Goal: Task Accomplishment & Management: Manage account settings

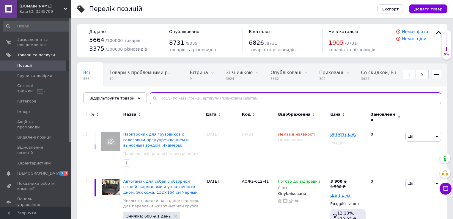
click at [158, 96] on input "text" at bounding box center [295, 98] width 291 height 12
type input "аожз-703"
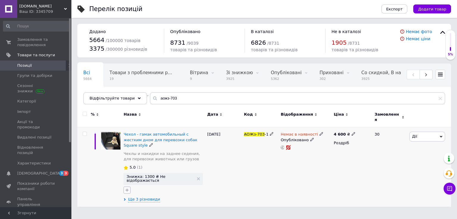
click at [126, 187] on icon "button" at bounding box center [127, 189] width 5 height 5
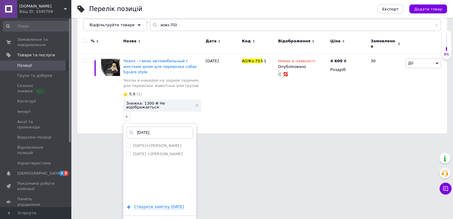
scroll to position [75, 0]
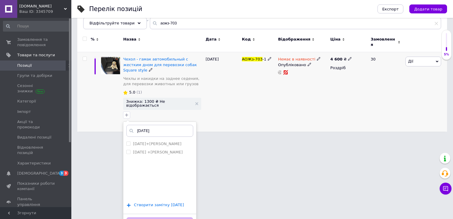
type input "[DATE]"
click at [173, 202] on span "Створити замiтку [DATE]" at bounding box center [159, 204] width 50 height 5
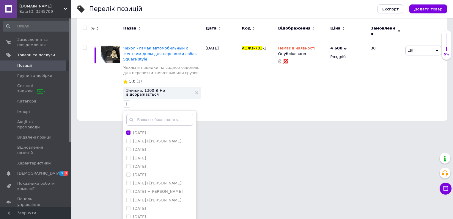
scroll to position [92, 0]
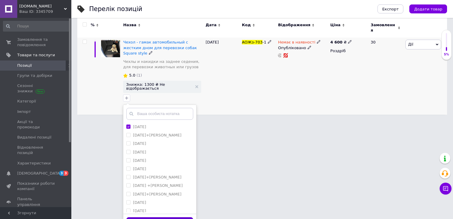
click at [179, 217] on button "Додати мітку" at bounding box center [159, 223] width 67 height 12
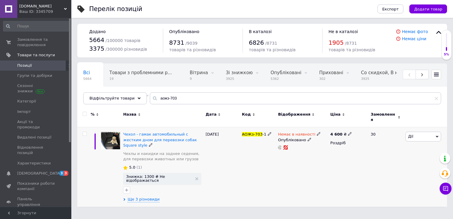
scroll to position [0, 0]
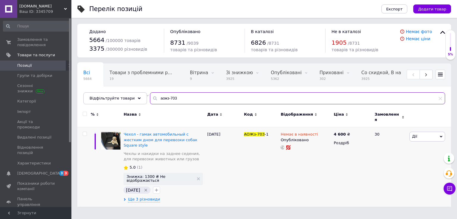
drag, startPoint x: 178, startPoint y: 98, endPoint x: 150, endPoint y: 96, distance: 28.9
click at [150, 96] on div "аожз-703" at bounding box center [297, 98] width 295 height 12
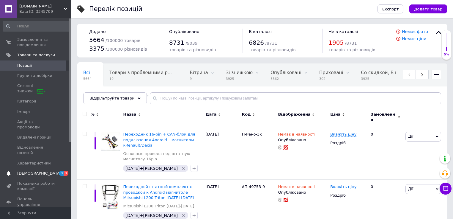
click at [33, 170] on span "[DEMOGRAPHIC_DATA]" at bounding box center [39, 172] width 44 height 5
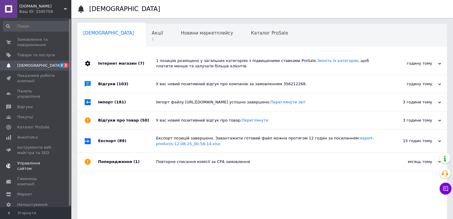
scroll to position [1, 0]
click at [42, 55] on span "Товари та послуги" at bounding box center [36, 53] width 38 height 5
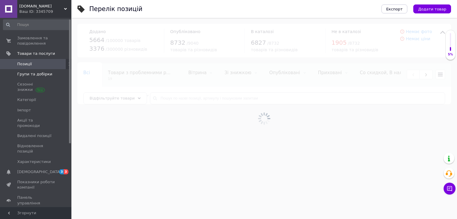
click at [39, 74] on span "Групи та добірки" at bounding box center [34, 73] width 35 height 5
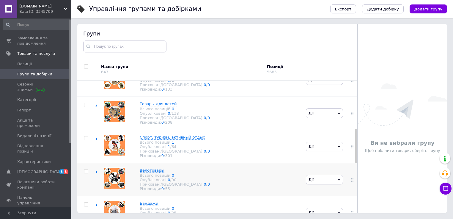
scroll to position [182, 0]
click at [96, 140] on use at bounding box center [97, 139] width 2 height 3
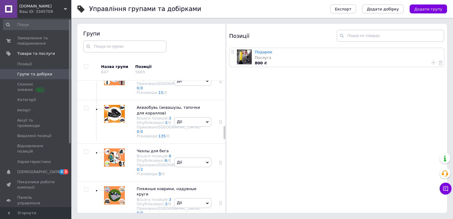
scroll to position [388, 0]
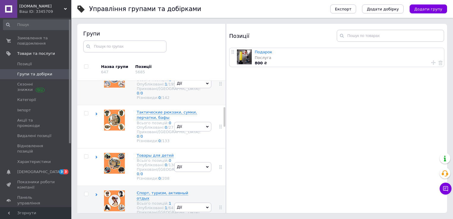
scroll to position [174, 0]
click at [95, 72] on icon at bounding box center [96, 71] width 3 height 3
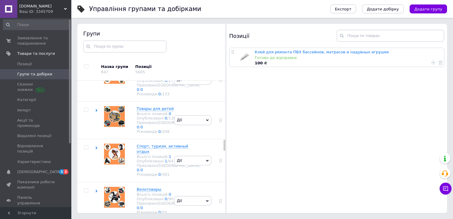
scroll to position [721, 0]
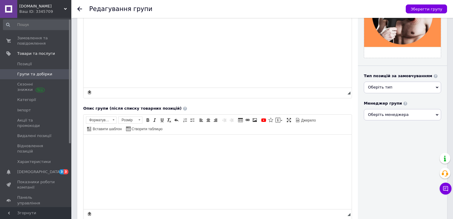
click at [134, 149] on html at bounding box center [218, 143] width 268 height 18
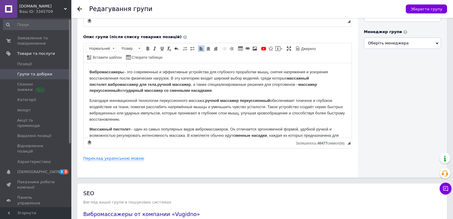
drag, startPoint x: 305, startPoint y: 121, endPoint x: 62, endPoint y: 21, distance: 263.1
click at [84, 63] on html "Вибромассажеры – это современные и эффективные устройства для глубокого прорабо…" at bounding box center [218, 212] width 268 height 299
click at [145, 49] on span at bounding box center [147, 48] width 5 height 5
click at [142, 108] on p "Благодаря инновационной технологии перкуссионного массажа, ручной массажер перк…" at bounding box center [218, 109] width 256 height 25
click at [137, 104] on p "Благодаря инновационной технологии перкуссионного массажа, ручной массажер перк…" at bounding box center [218, 109] width 256 height 25
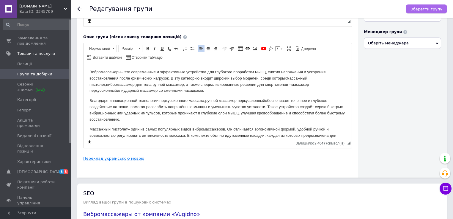
click at [437, 9] on span "Зберегти групу" at bounding box center [427, 9] width 32 height 4
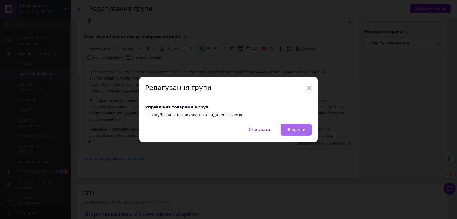
click at [295, 133] on button "Зберегти" at bounding box center [295, 129] width 31 height 12
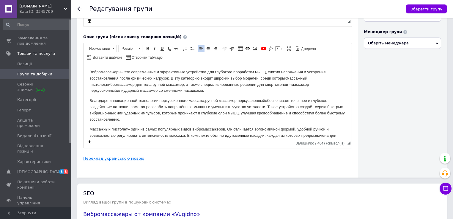
click at [125, 158] on link "Переклад українською мовою" at bounding box center [113, 158] width 61 height 5
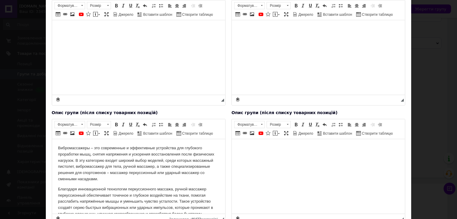
scroll to position [135, 0]
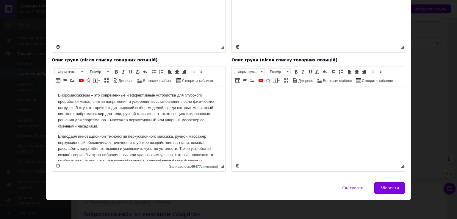
click at [258, 92] on body "Редактор, FCA9BCCF-F658-4D96-975E-F128615828F0" at bounding box center [317, 95] width 161 height 6
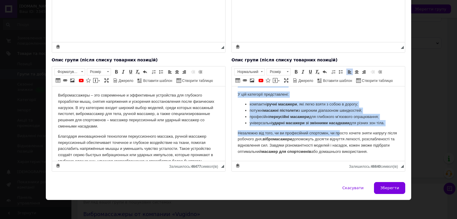
scroll to position [302, 0]
drag, startPoint x: 237, startPoint y: 96, endPoint x: 332, endPoint y: 152, distance: 110.4
click at [294, 72] on span at bounding box center [296, 71] width 5 height 5
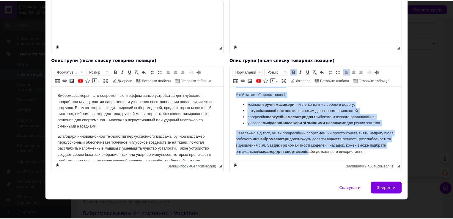
scroll to position [295, 0]
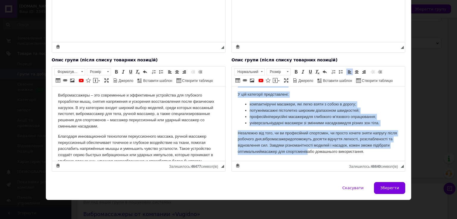
click at [293, 130] on p "Незалежно від того, чи ви професійний спортсмен, чи просто хочете зняти напругу…" at bounding box center [317, 142] width 161 height 25
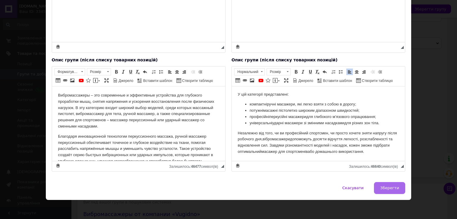
click at [394, 186] on span "Зберегти" at bounding box center [389, 187] width 19 height 4
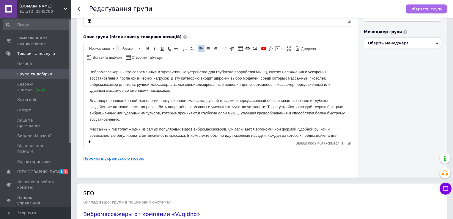
click at [423, 10] on span "Зберегти групу" at bounding box center [427, 9] width 32 height 4
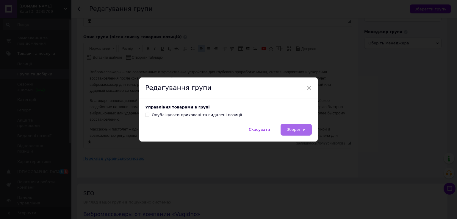
drag, startPoint x: 287, startPoint y: 128, endPoint x: 206, endPoint y: 73, distance: 97.4
click at [287, 128] on button "Зберегти" at bounding box center [295, 129] width 31 height 12
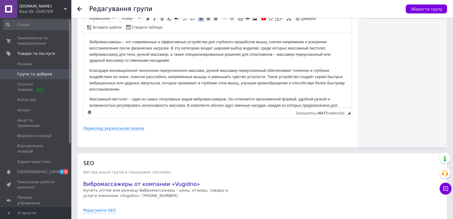
scroll to position [153, 0]
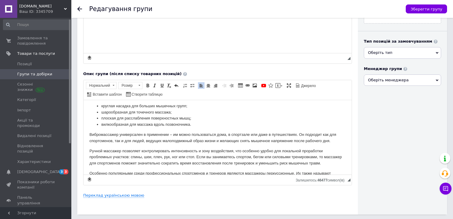
scroll to position [71, 0]
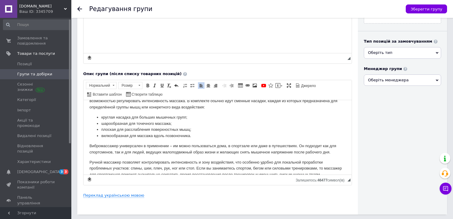
click at [101, 116] on li "круглая насадка для больших мышечных групп;" at bounding box center [217, 117] width 233 height 6
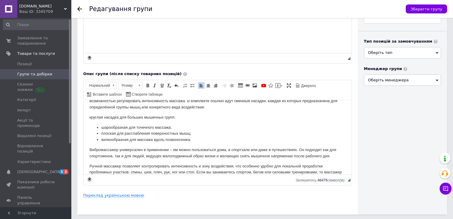
click at [101, 127] on li "шарообразная для точечного массажа;" at bounding box center [217, 127] width 233 height 6
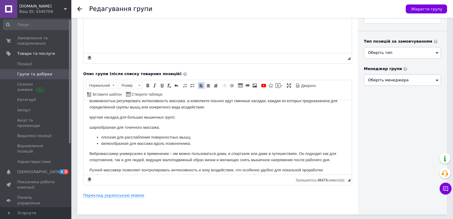
click at [101, 137] on li "плоская для расслабления поверхностных мышц;" at bounding box center [217, 137] width 233 height 6
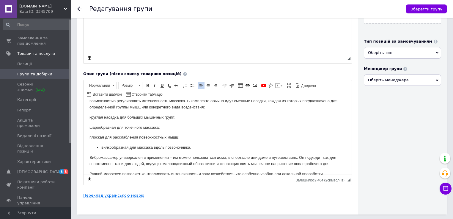
click at [102, 145] on li "вилкообразная для массажа вдоль позвоночника." at bounding box center [217, 147] width 233 height 6
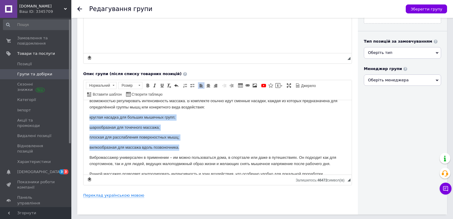
drag, startPoint x: 104, startPoint y: 121, endPoint x: 181, endPoint y: 146, distance: 81.5
click at [181, 146] on html "Вибромассажеры – это современные и эффективные устройства для глубокого прорабо…" at bounding box center [218, 183] width 268 height 311
click at [190, 87] on span at bounding box center [192, 85] width 5 height 5
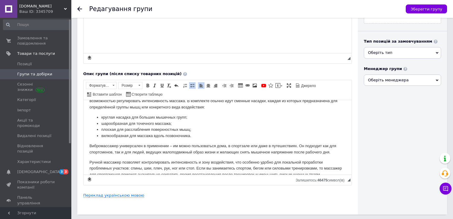
click at [179, 125] on li "шарообразная для точечного массажа;" at bounding box center [217, 123] width 233 height 6
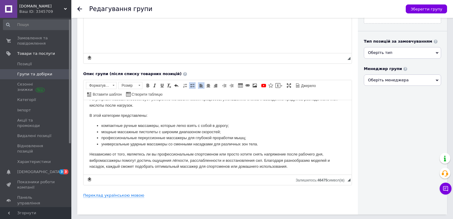
scroll to position [214, 0]
click at [101, 124] on ul "компактные ручные массажеры, которые легко взять с собой в дорогу; мощные масса…" at bounding box center [218, 134] width 256 height 25
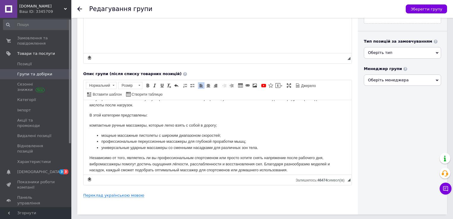
click at [103, 136] on li "мощные массажные пистолеты с широким диапазоном скоростей;" at bounding box center [217, 135] width 233 height 6
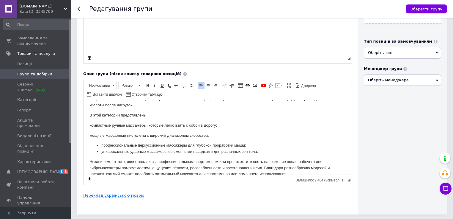
click at [101, 143] on li "профессиональные перкуссионные массажеры для глубокой проработки мышц;" at bounding box center [217, 145] width 233 height 6
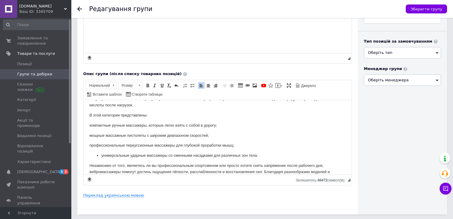
click at [102, 154] on li "универсальные ударные массажеры со сменными насадками для различных зон тела." at bounding box center [217, 155] width 233 height 6
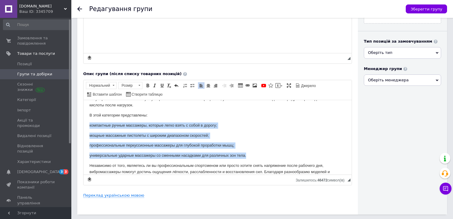
drag, startPoint x: 89, startPoint y: 127, endPoint x: 260, endPoint y: 153, distance: 172.4
click at [260, 153] on html "Вибромассажеры – это современные и эффективные устройства для глубокого прорабо…" at bounding box center [218, 41] width 268 height 311
click at [191, 88] on span at bounding box center [192, 85] width 5 height 5
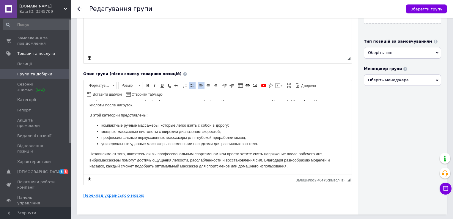
click at [167, 132] on li "мощные массажные пистолеты с широким диапазоном скоростей;" at bounding box center [217, 131] width 233 height 6
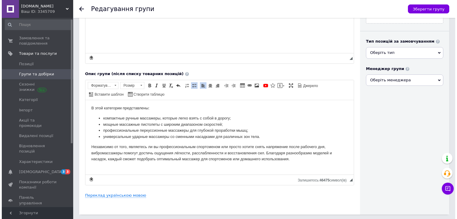
scroll to position [225, 0]
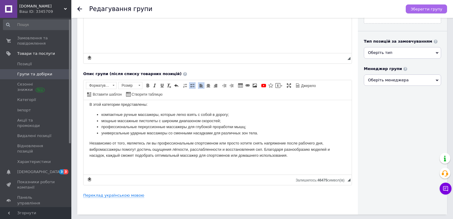
click at [433, 7] on span "Зберегти групу" at bounding box center [427, 9] width 32 height 4
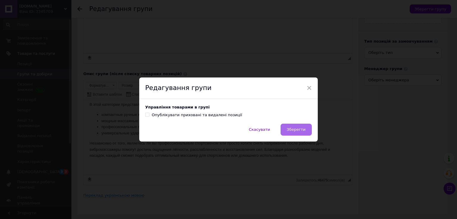
drag, startPoint x: 298, startPoint y: 127, endPoint x: 217, endPoint y: 29, distance: 127.6
click at [298, 127] on span "Зберегти" at bounding box center [296, 129] width 19 height 4
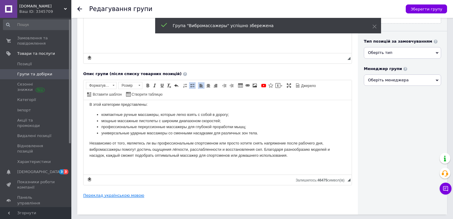
click at [105, 195] on link "Переклад українською мовою" at bounding box center [113, 195] width 61 height 5
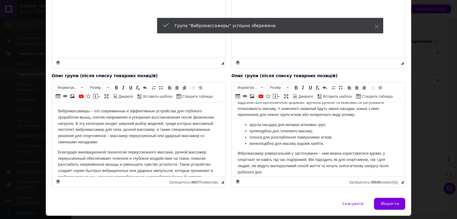
scroll to position [95, 0]
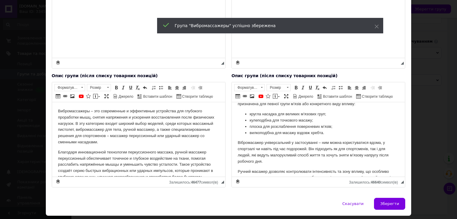
click at [249, 113] on li "кругла насадка для великих м’язових груп;" at bounding box center [317, 114] width 137 height 6
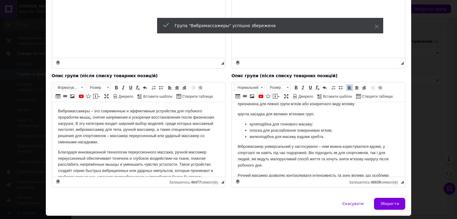
click at [250, 123] on li "кулеподібна для точкового масажу;" at bounding box center [317, 124] width 137 height 6
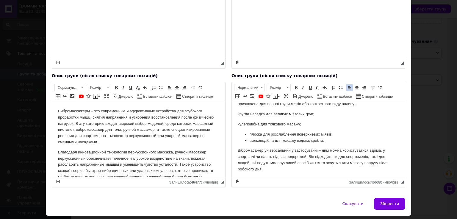
click at [250, 134] on li "плоска для розслаблення поверхневих м’язів;" at bounding box center [317, 134] width 137 height 6
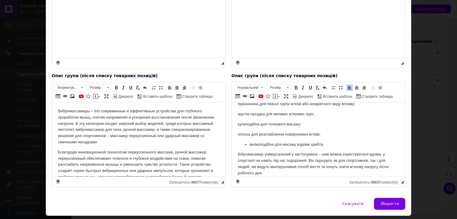
click at [249, 143] on li "вилкоподібна для масажу вздовж хребта." at bounding box center [317, 144] width 137 height 6
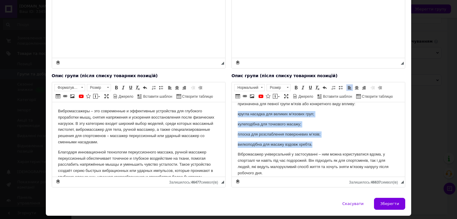
drag, startPoint x: 237, startPoint y: 136, endPoint x: 333, endPoint y: 145, distance: 96.4
click at [333, 145] on body "Вібромасажери – це сучасні та ефективні пристрої для глибокого опрацювання м’яз…" at bounding box center [317, 193] width 161 height 363
click at [338, 86] on span at bounding box center [340, 87] width 5 height 5
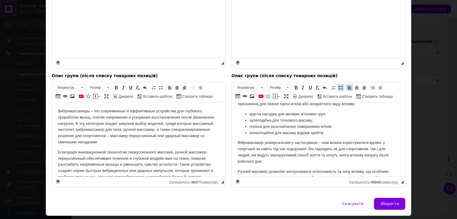
click at [319, 129] on li "плоска для розслаблення поверхневих м’язів;" at bounding box center [317, 126] width 137 height 6
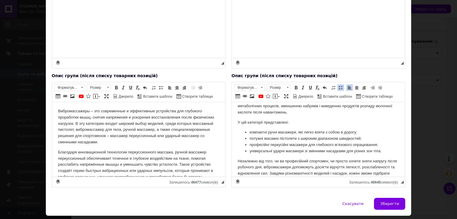
scroll to position [285, 0]
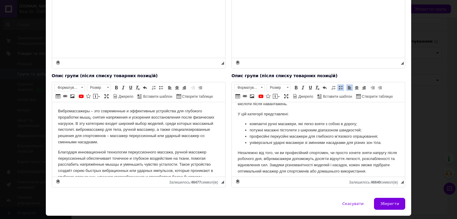
click at [250, 125] on li "компактні ручні масажери, які легко взяти з собою в дорогу;" at bounding box center [317, 123] width 137 height 6
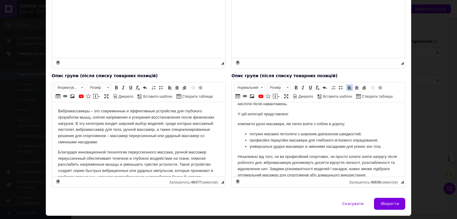
click at [249, 132] on ul "потужні масажні пістолети з широким діапазоном швидкостей; професійні перкусійн…" at bounding box center [317, 140] width 161 height 18
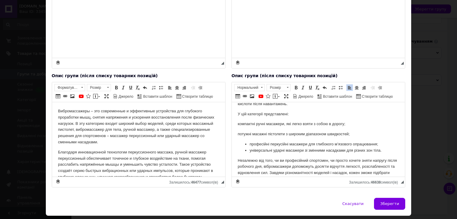
click at [249, 144] on li "професійні перкусійні масажери для глибокого м’язового опрацювання;" at bounding box center [317, 144] width 137 height 6
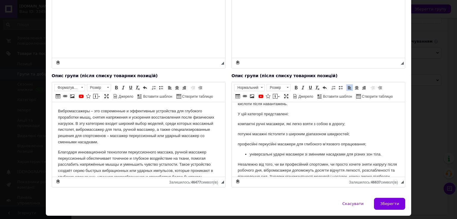
click at [249, 152] on ul "універсальні ударні масажери зі змінними насадками для різних зон тіла." at bounding box center [317, 154] width 161 height 6
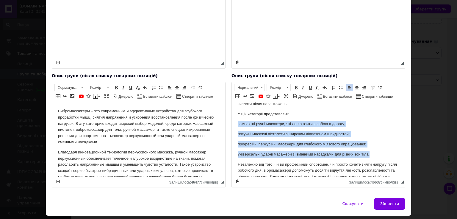
drag, startPoint x: 237, startPoint y: 123, endPoint x: 375, endPoint y: 152, distance: 141.0
click at [375, 152] on html "Вібромасажери – це сучасні та ефективні пристрої для глибокого опрацювання м’яз…" at bounding box center [317, 3] width 173 height 375
click at [339, 87] on span at bounding box center [340, 87] width 5 height 5
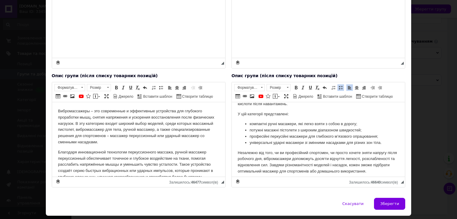
click at [304, 132] on li "потужні масажні пістолети з широким діапазоном швидкостей;" at bounding box center [317, 130] width 137 height 6
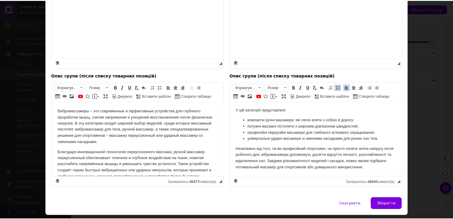
scroll to position [295, 0]
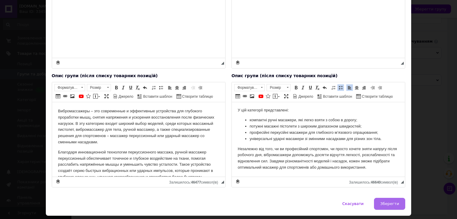
click at [391, 201] on span "Зберегти" at bounding box center [389, 203] width 19 height 4
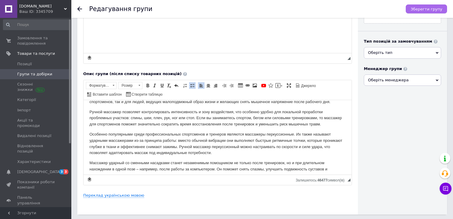
click at [433, 7] on span "Зберегти групу" at bounding box center [427, 9] width 32 height 4
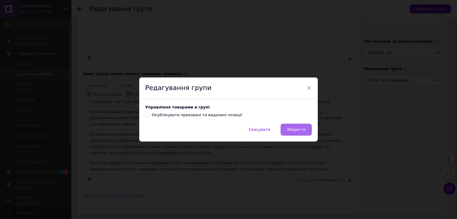
click at [296, 131] on span "Зберегти" at bounding box center [296, 129] width 19 height 4
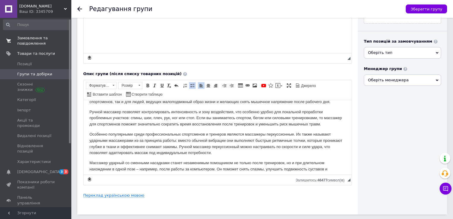
click at [35, 38] on span "Замовлення та повідомлення" at bounding box center [36, 40] width 38 height 11
